Goal: Find specific page/section: Find specific page/section

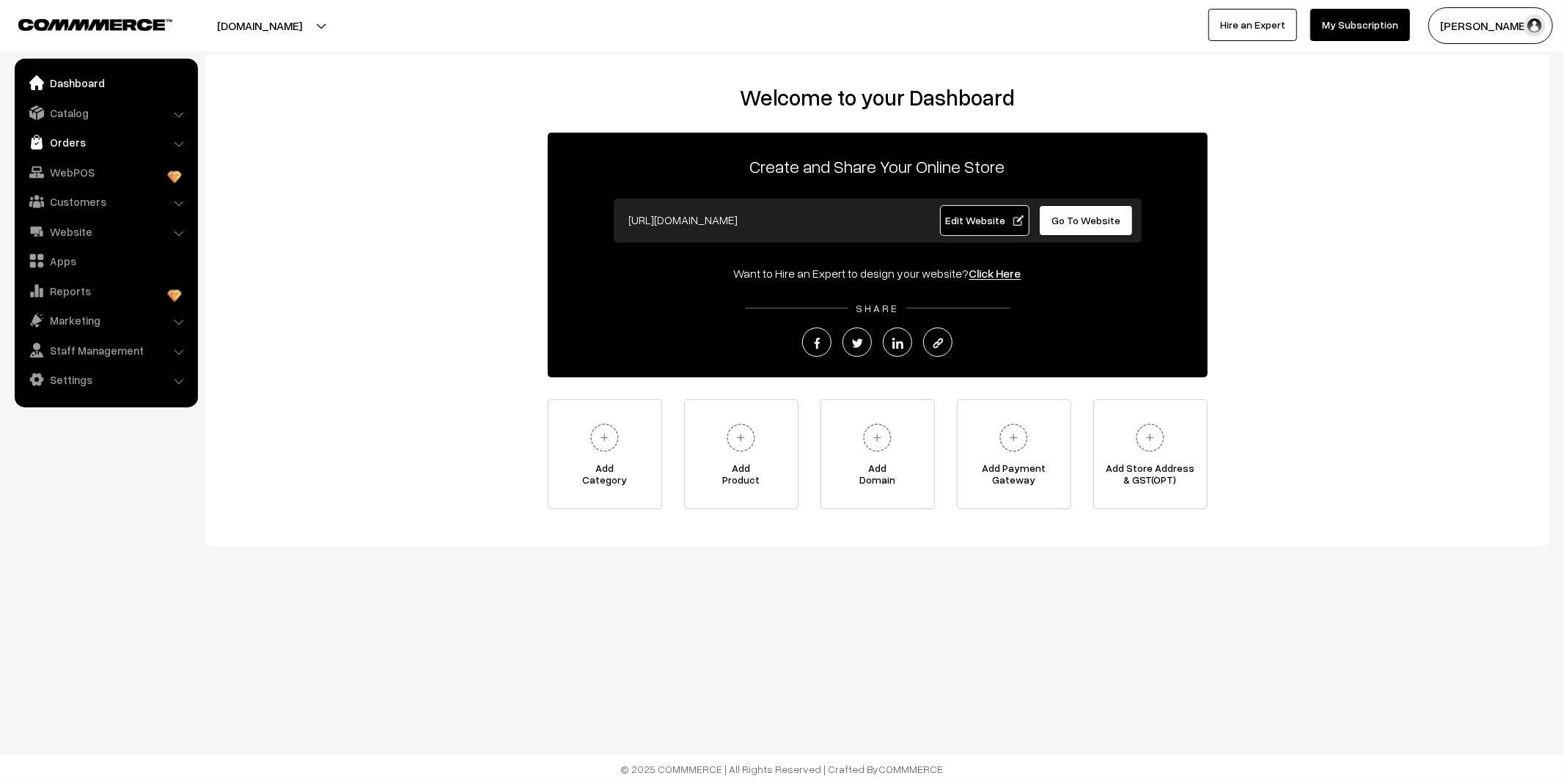
click at [99, 138] on link "Orders" at bounding box center [105, 142] width 174 height 27
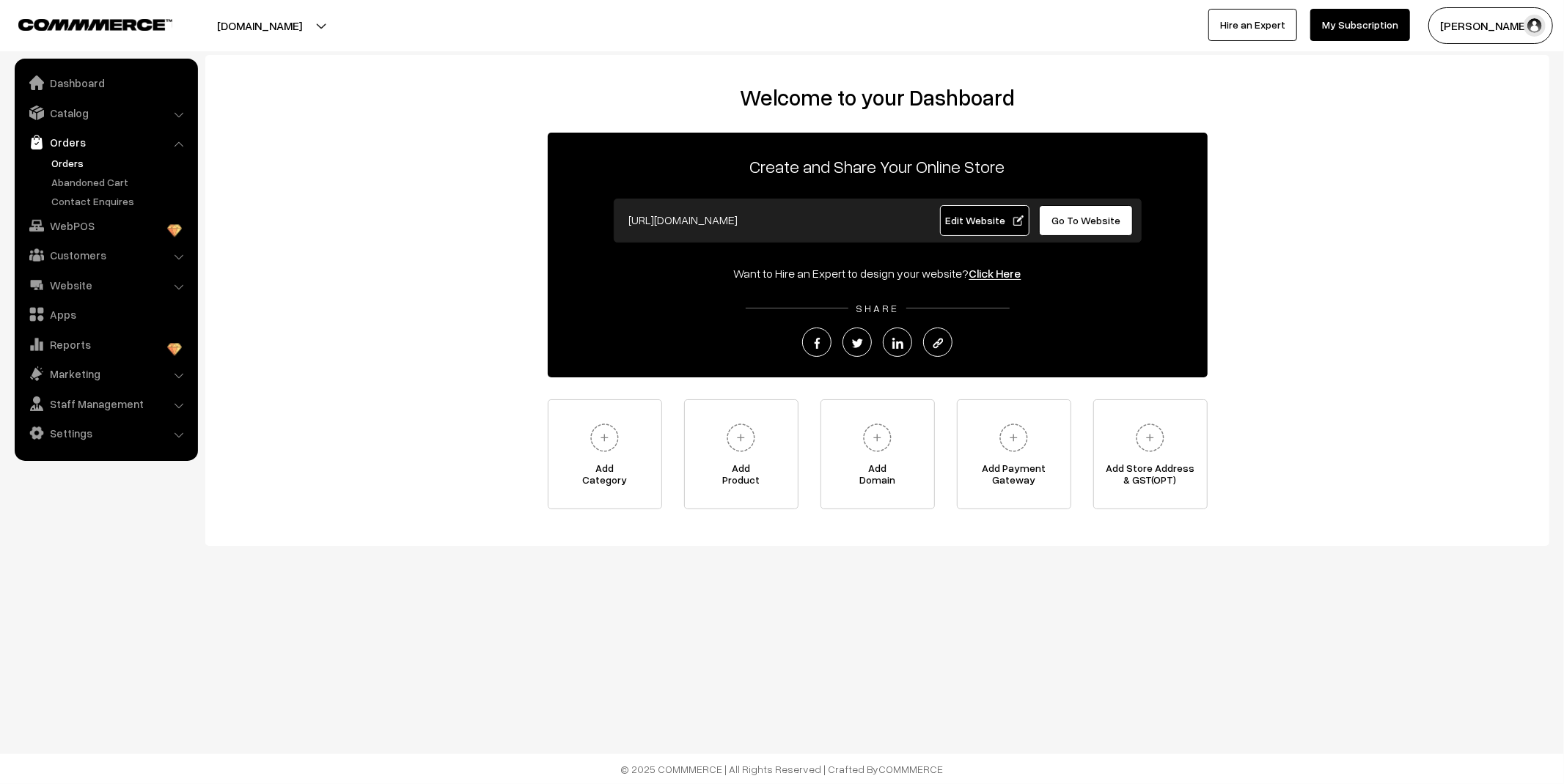
click at [54, 157] on link "Orders" at bounding box center [120, 163] width 145 height 15
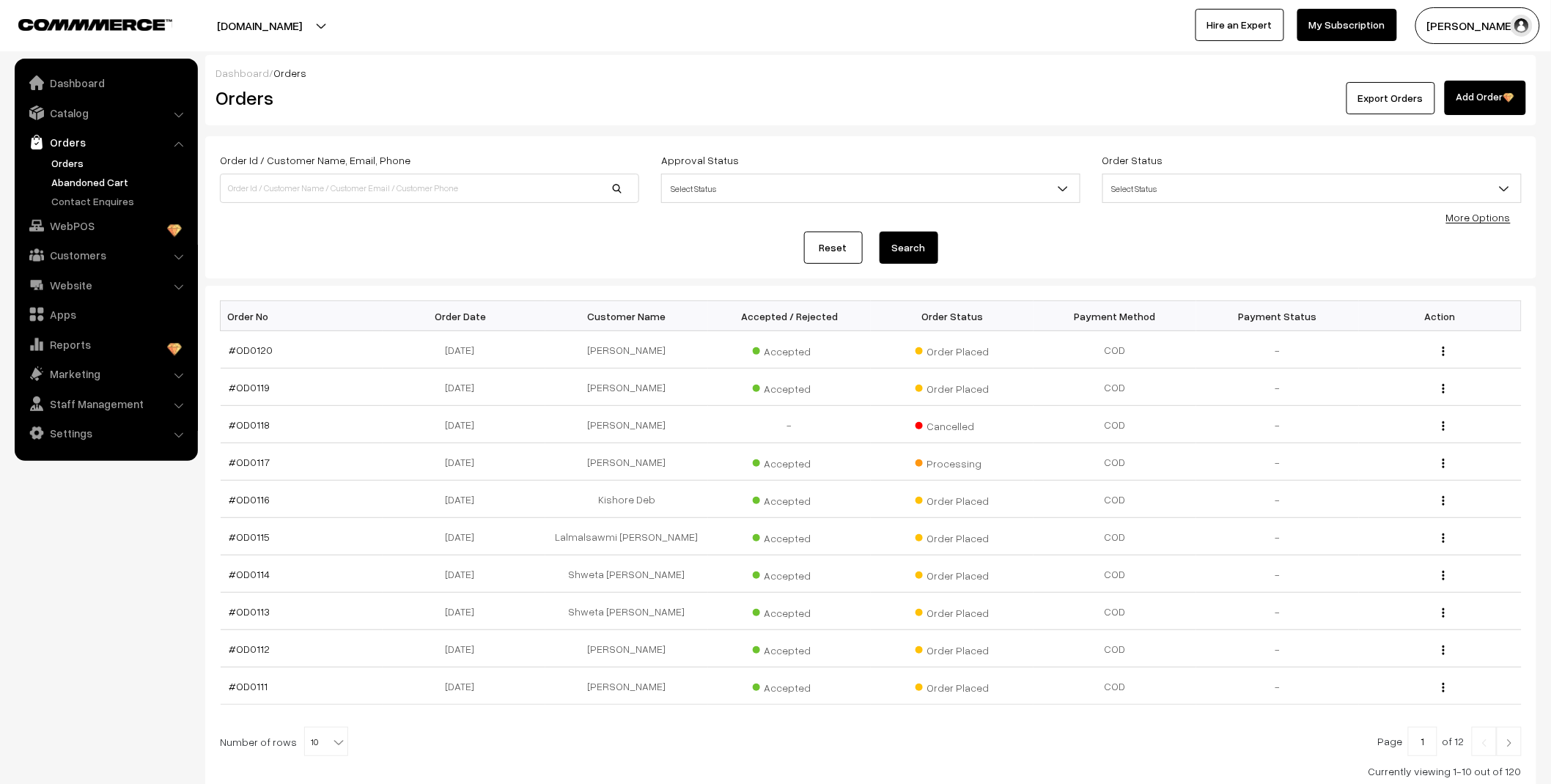
click at [87, 183] on link "Abandoned Cart" at bounding box center [120, 182] width 145 height 15
